Goal: Task Accomplishment & Management: Use online tool/utility

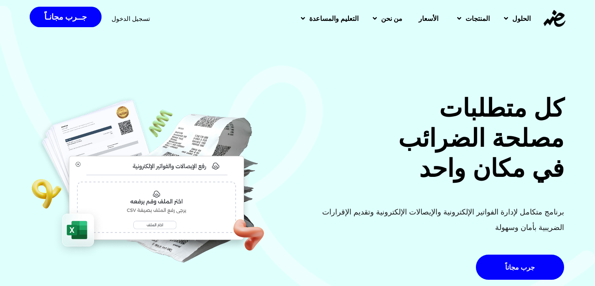
scroll to position [36, 0]
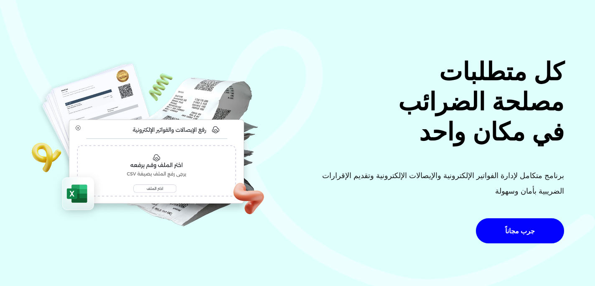
click at [528, 119] on h2 "كل متطلبات مصلحة الضرائب في مكان واحد" at bounding box center [434, 102] width 262 height 90
click at [454, 179] on p "برنامج متكامل لإدارة الفواتير الإلكترونية والإيصالات الإلكترونية وتقديم الإقرار…" at bounding box center [434, 183] width 262 height 31
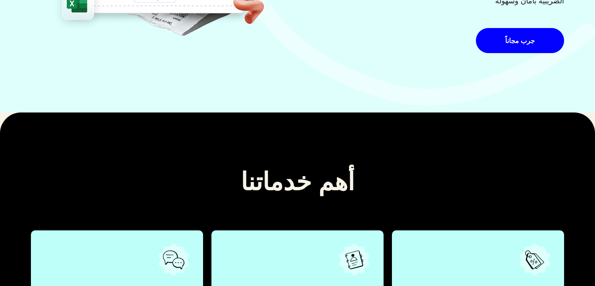
scroll to position [0, 0]
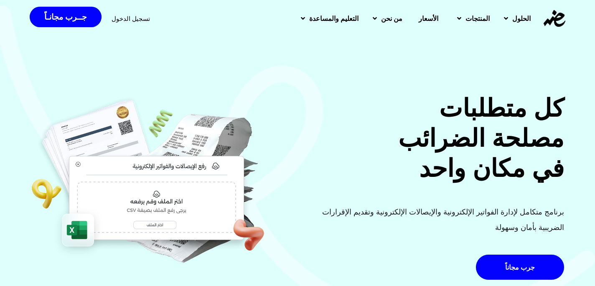
click at [419, 16] on span "الأسعار" at bounding box center [429, 18] width 20 height 10
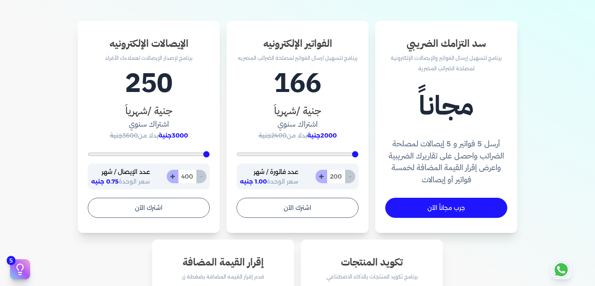
scroll to position [273, 0]
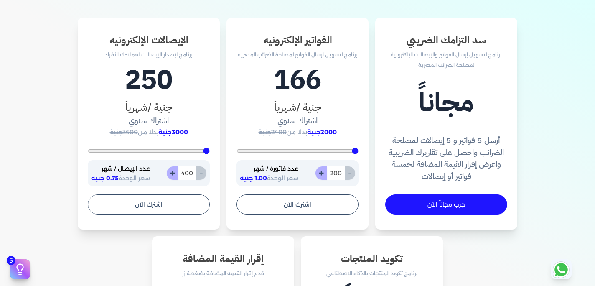
click at [357, 153] on input "range" at bounding box center [298, 150] width 122 height 3
type input "564"
click at [348, 149] on input "range" at bounding box center [298, 150] width 122 height 3
type input "564"
click at [348, 149] on input "range" at bounding box center [298, 150] width 122 height 3
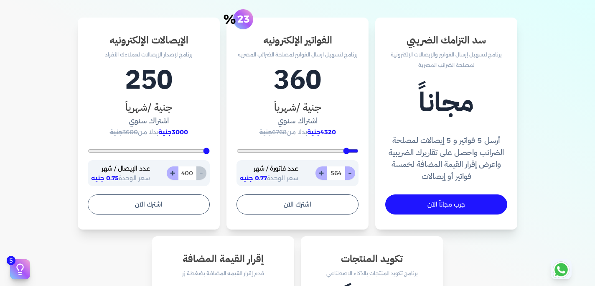
type input "2413"
click at [304, 149] on input "range" at bounding box center [298, 150] width 122 height 3
type input "2413"
click at [304, 149] on input "range" at bounding box center [298, 150] width 122 height 3
type input "2120"
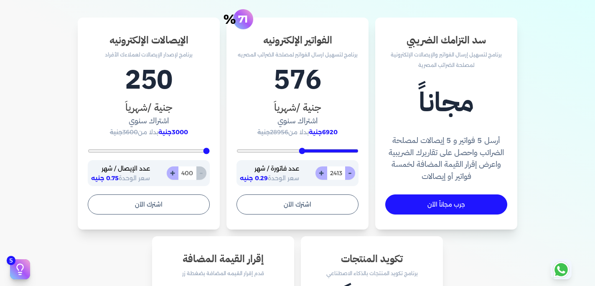
type input "2120"
click at [311, 152] on input "range" at bounding box center [298, 150] width 122 height 3
type input "1598"
click at [323, 153] on input "range" at bounding box center [298, 150] width 122 height 3
type input "1598"
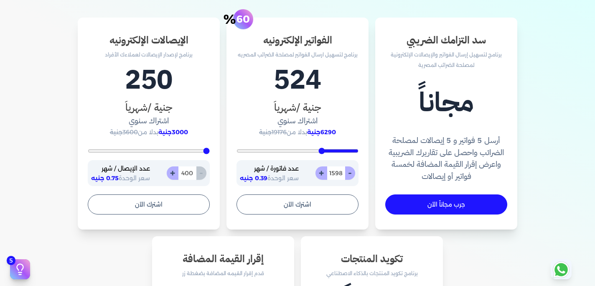
click at [204, 149] on input "range" at bounding box center [149, 150] width 122 height 3
type input "2827"
click at [179, 153] on input "range" at bounding box center [149, 150] width 122 height 3
type input "2827"
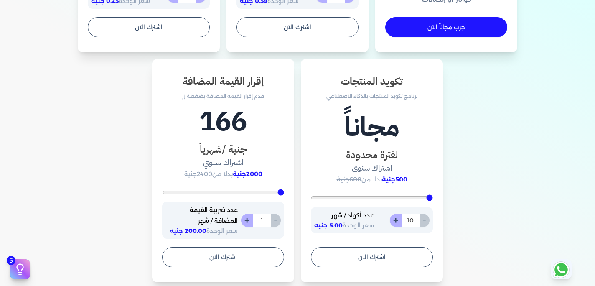
scroll to position [0, 0]
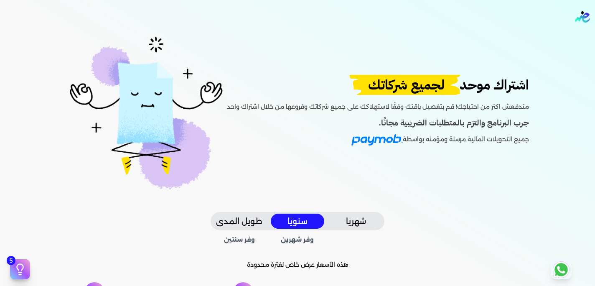
click at [93, 52] on img at bounding box center [146, 112] width 161 height 158
click at [584, 14] on img "Global" at bounding box center [582, 17] width 15 height 12
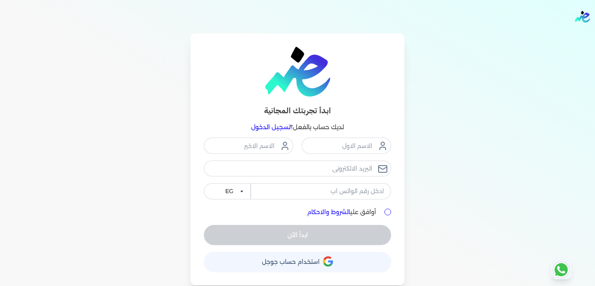
click at [301, 259] on span "استخدام حساب جوجل" at bounding box center [291, 262] width 58 height 6
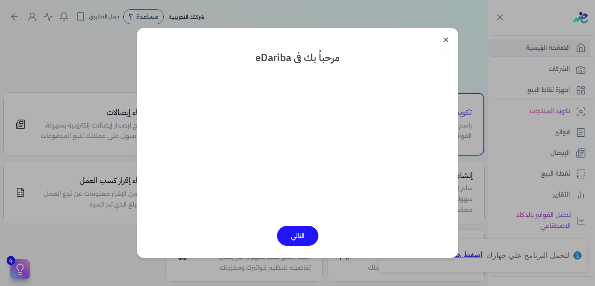
click at [445, 37] on link "✕" at bounding box center [446, 40] width 20 height 20
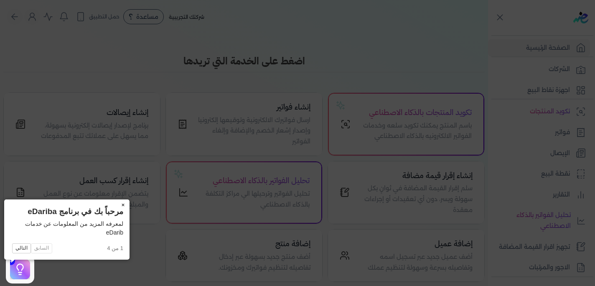
click at [116, 204] on button "×" at bounding box center [122, 205] width 13 height 12
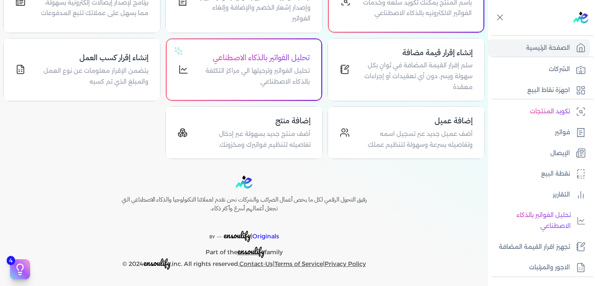
click at [520, 184] on ul "تكويد المنتجات فواتير الإيصال نقطة البيع التقارير تحليل الفواتير بالذكاء الاصطن…" at bounding box center [539, 189] width 102 height 173
click at [526, 180] on link "نقطة البيع" at bounding box center [539, 174] width 102 height 18
select select
select select "EGP"
select select "EGS"
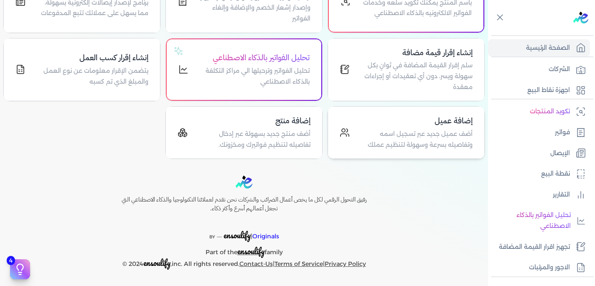
select select "B"
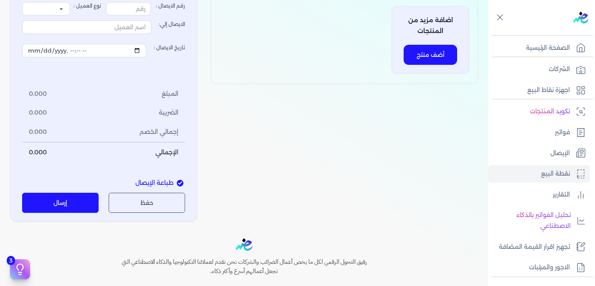
type input "1"
select select "P"
type input "عميل نقدي"
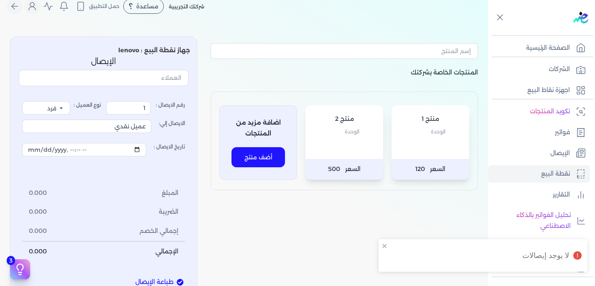
scroll to position [10, 0]
click at [269, 153] on button "أضف منتج" at bounding box center [259, 158] width 54 height 20
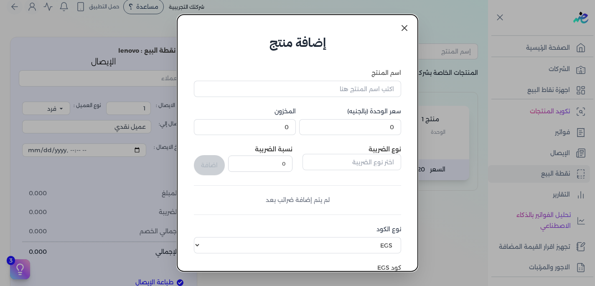
click at [409, 29] on link at bounding box center [405, 28] width 20 height 20
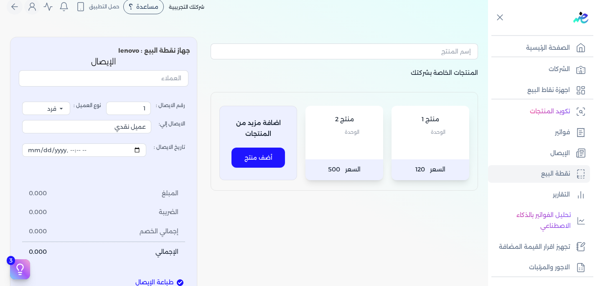
click at [367, 145] on div "منتج 2 الوحدة" at bounding box center [345, 133] width 78 height 54
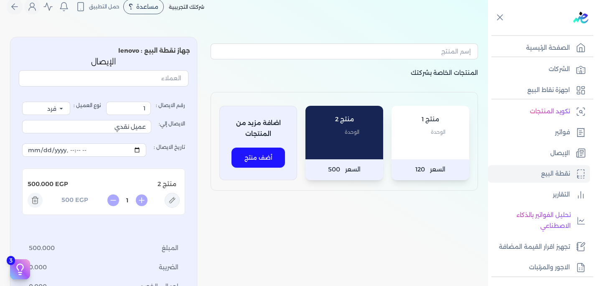
click at [378, 144] on div "منتج 2 الوحدة" at bounding box center [345, 133] width 78 height 54
type input "2"
click at [408, 138] on div "منتج 1 الوحدة" at bounding box center [431, 133] width 78 height 54
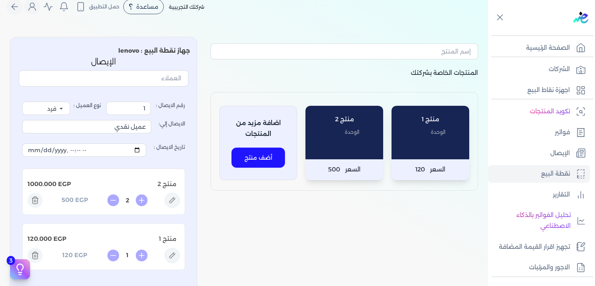
drag, startPoint x: 408, startPoint y: 138, endPoint x: 299, endPoint y: 152, distance: 110.4
click at [408, 138] on div "منتج 1 الوحدة" at bounding box center [431, 133] width 78 height 54
type input "2"
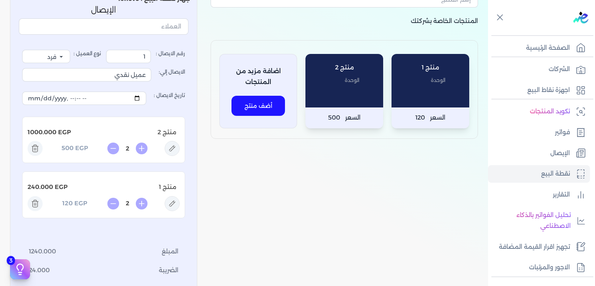
scroll to position [0, 0]
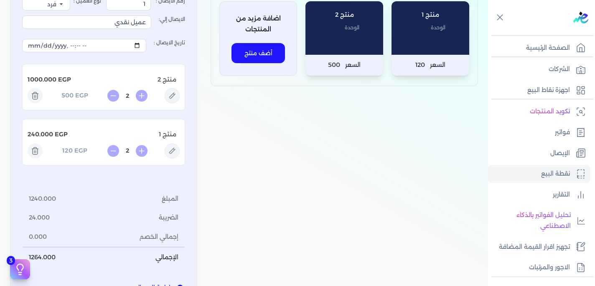
click at [78, 214] on ul "المبلغ 1240.000 الضريبة 24.000 إجمالي الخصم 0.000 الإجمالي 1264.000" at bounding box center [103, 227] width 163 height 77
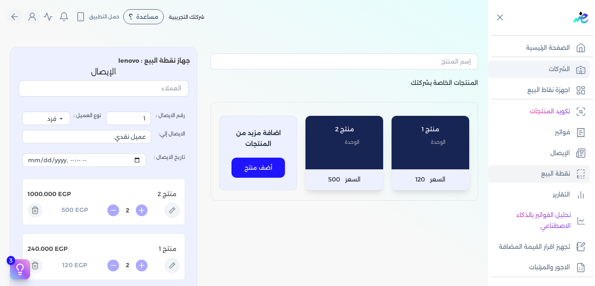
click at [557, 74] on p "الشركات" at bounding box center [559, 69] width 21 height 11
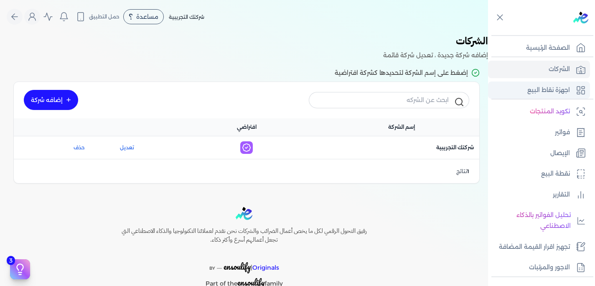
click at [555, 92] on p "اجهزة نقاط البيع" at bounding box center [549, 90] width 43 height 11
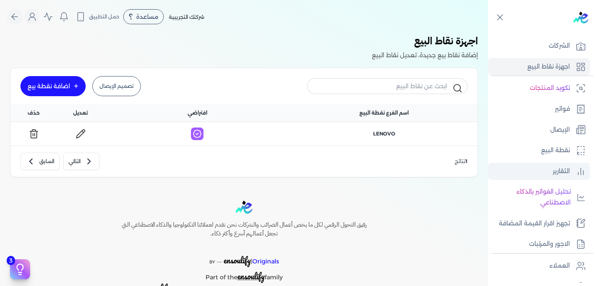
scroll to position [32, 0]
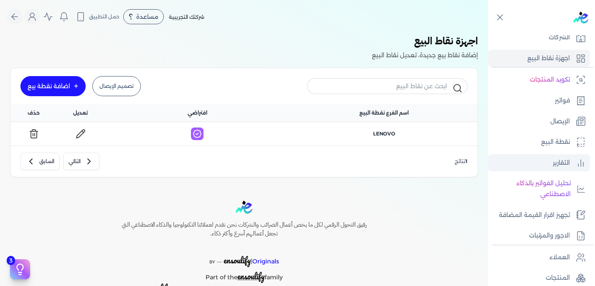
click at [561, 165] on p "التقارير" at bounding box center [561, 163] width 17 height 11
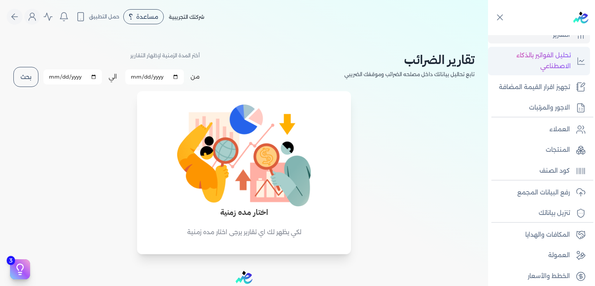
scroll to position [165, 0]
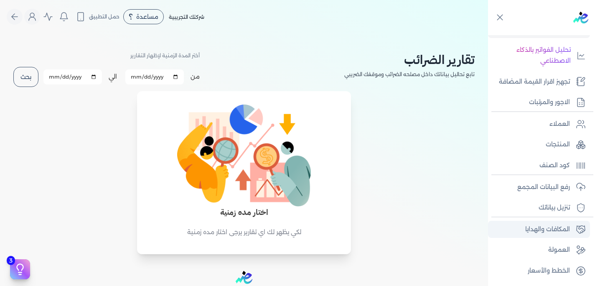
click at [545, 230] on p "المكافات والهدايا" at bounding box center [547, 229] width 45 height 11
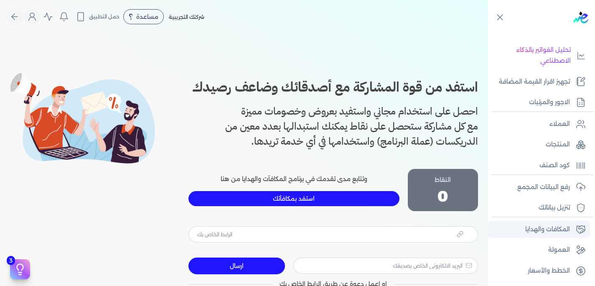
type input "[URL][DOMAIN_NAME]"
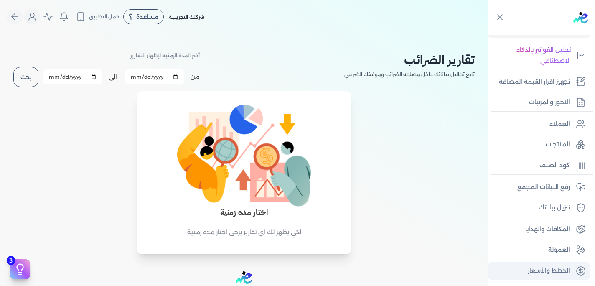
click at [538, 264] on link "الخطط والأسعار" at bounding box center [539, 271] width 102 height 18
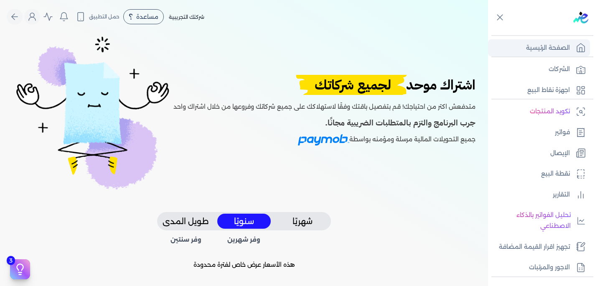
click at [556, 49] on p "الصفحة الرئيسية" at bounding box center [548, 48] width 44 height 11
